Goal: Information Seeking & Learning: Find specific fact

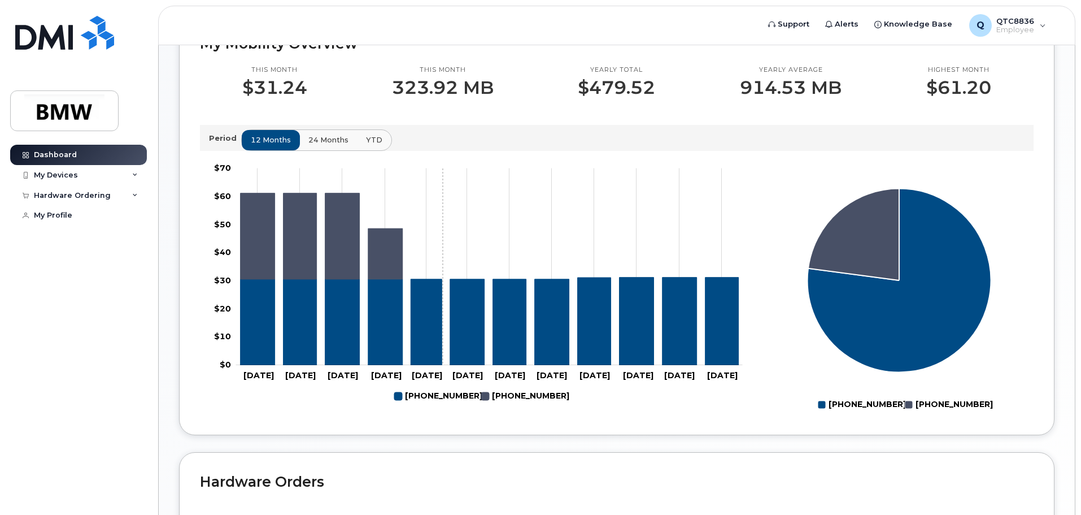
scroll to position [339, 0]
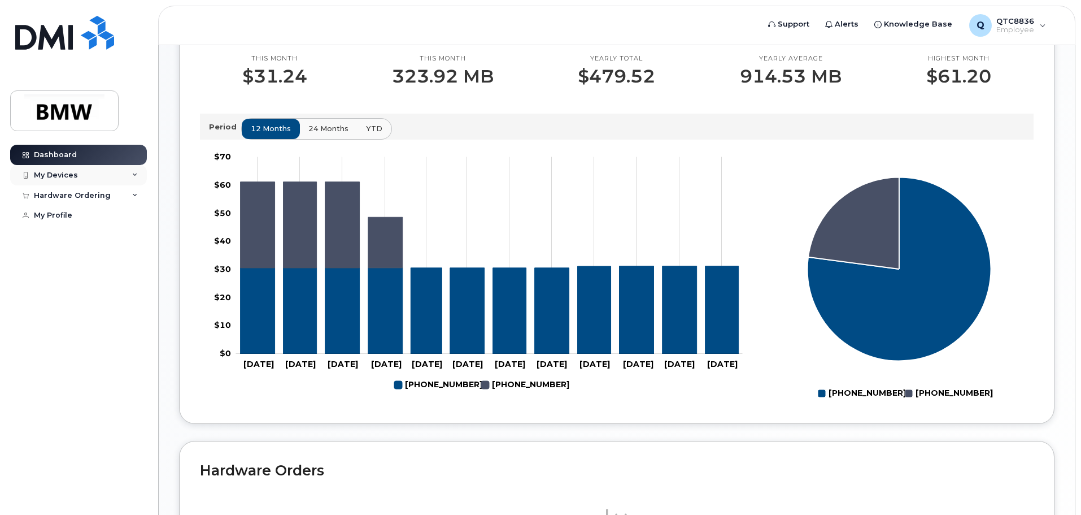
click at [137, 174] on icon at bounding box center [135, 175] width 6 height 6
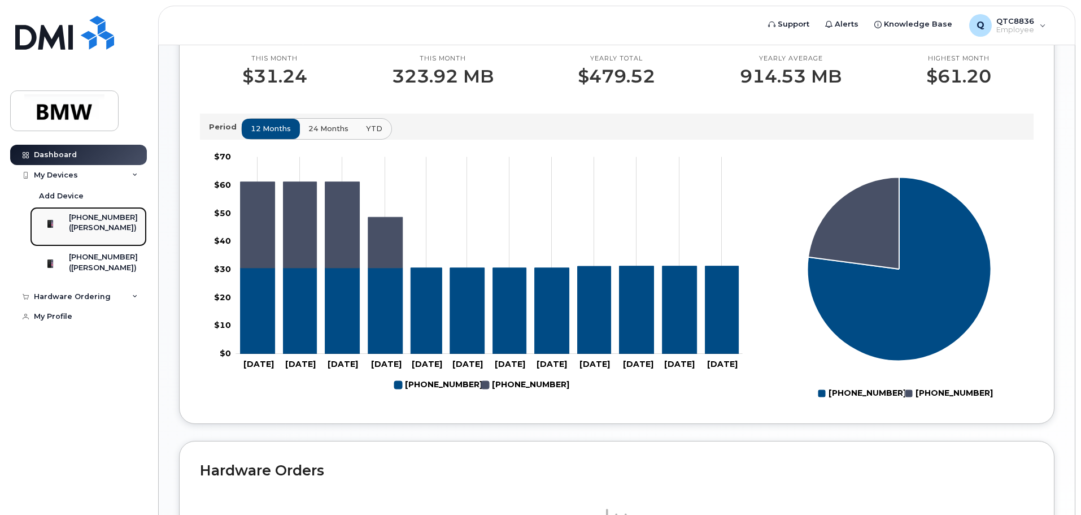
click at [108, 220] on div "[PHONE_NUMBER]" at bounding box center [103, 217] width 69 height 10
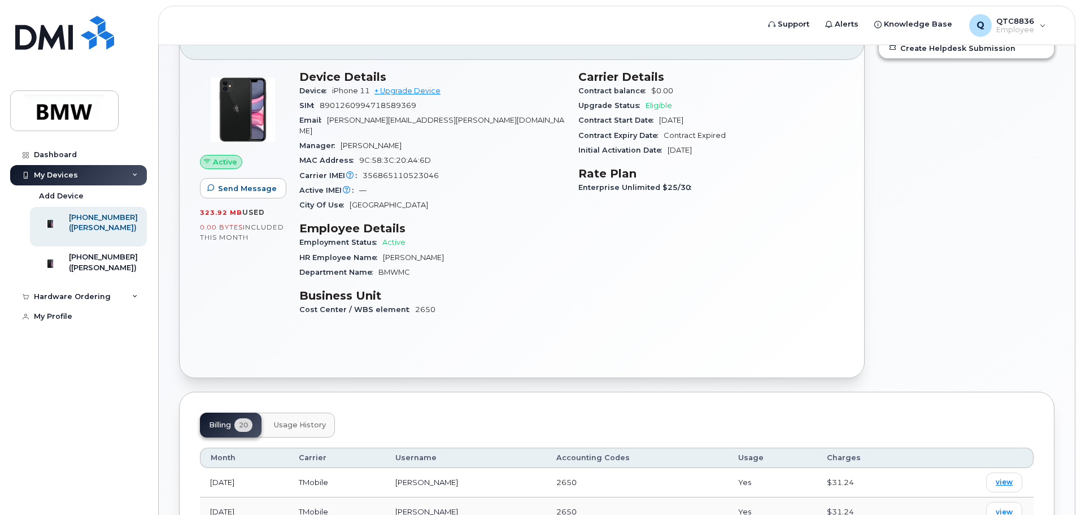
scroll to position [125, 0]
click at [287, 414] on button "Usage History" at bounding box center [300, 426] width 70 height 25
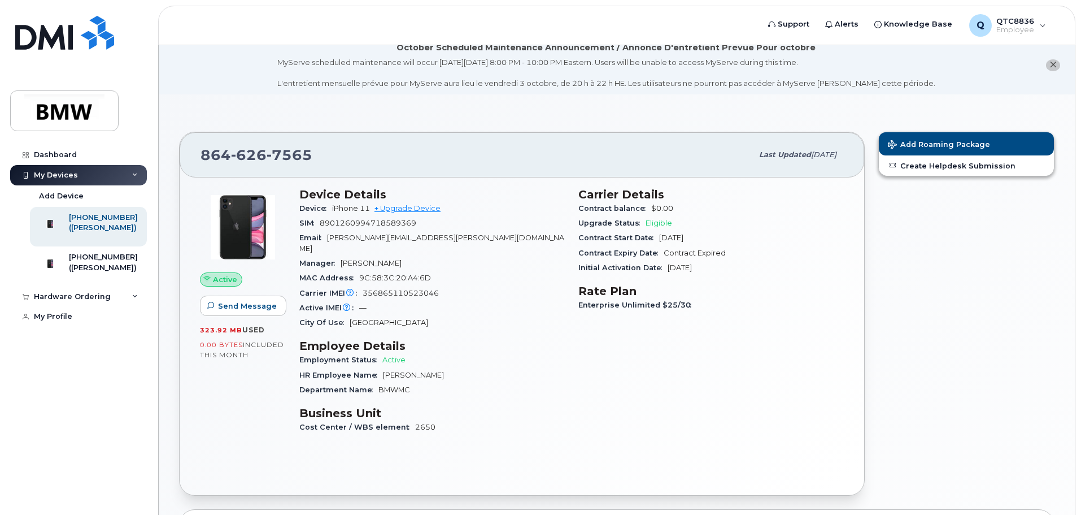
scroll to position [0, 0]
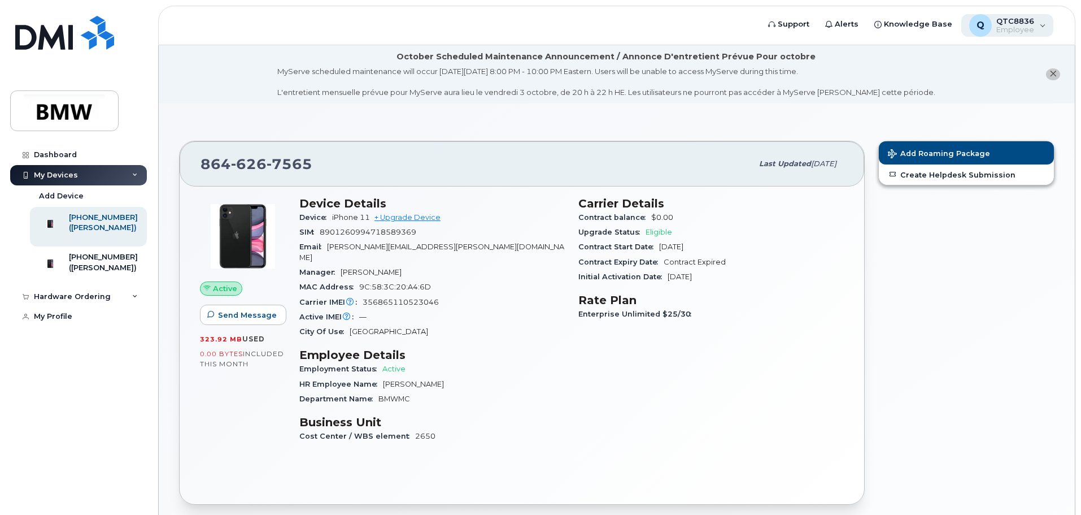
click at [1036, 29] on div "Q QTC8836 Employee" at bounding box center [1007, 25] width 93 height 23
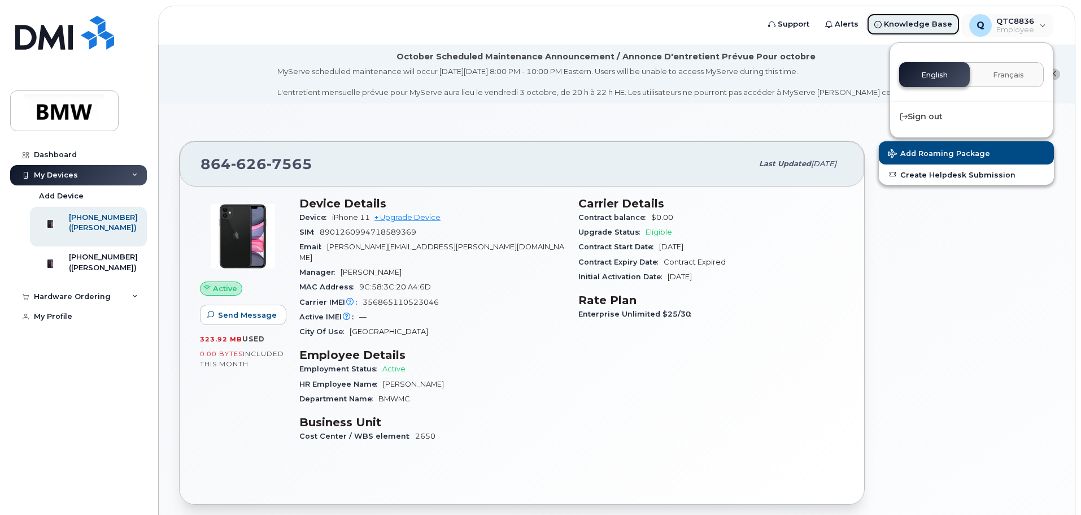
click at [937, 30] on link "Knowledge Base" at bounding box center [913, 24] width 94 height 23
